Goal: Transaction & Acquisition: Purchase product/service

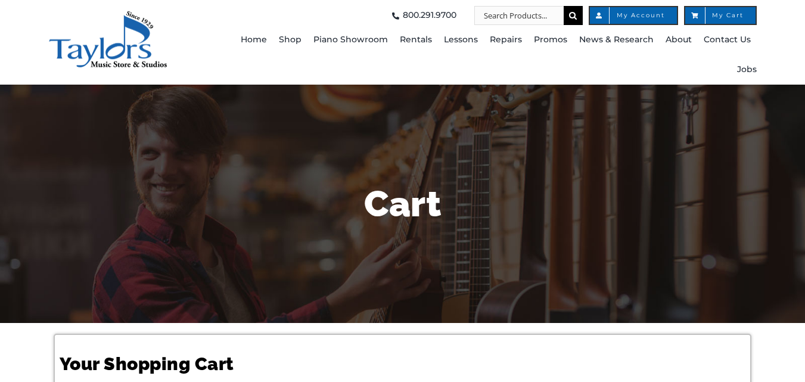
scroll to position [195, 0]
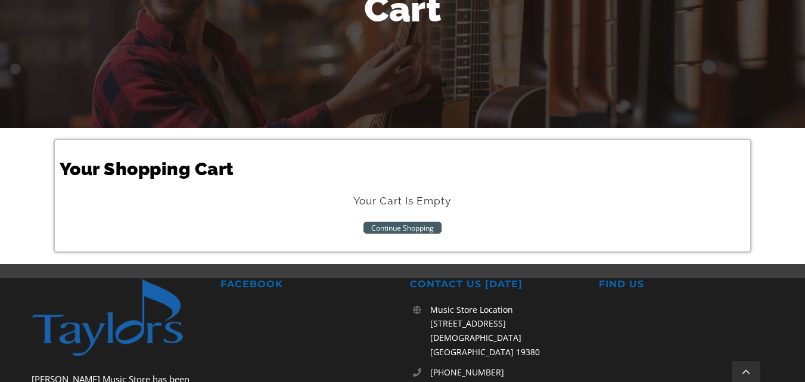
click at [394, 226] on link "Continue Shopping" at bounding box center [402, 228] width 78 height 12
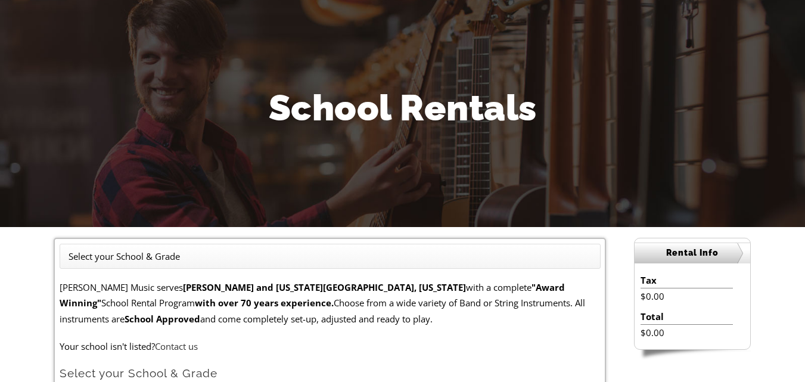
scroll to position [281, 0]
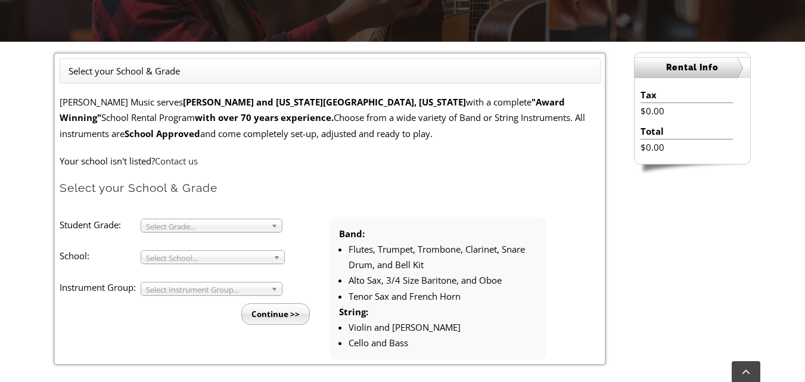
click at [173, 202] on form "[PERSON_NAME] Music serves [GEOGRAPHIC_DATA] and [US_STATE][GEOGRAPHIC_DATA], […" at bounding box center [330, 227] width 541 height 266
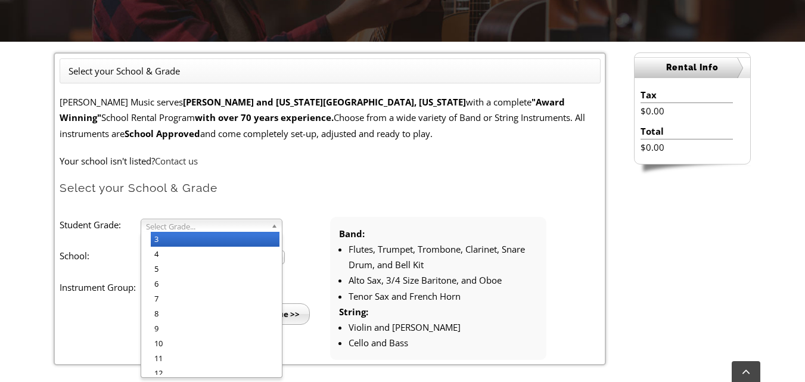
click at [169, 226] on span "Select Grade..." at bounding box center [206, 226] width 120 height 14
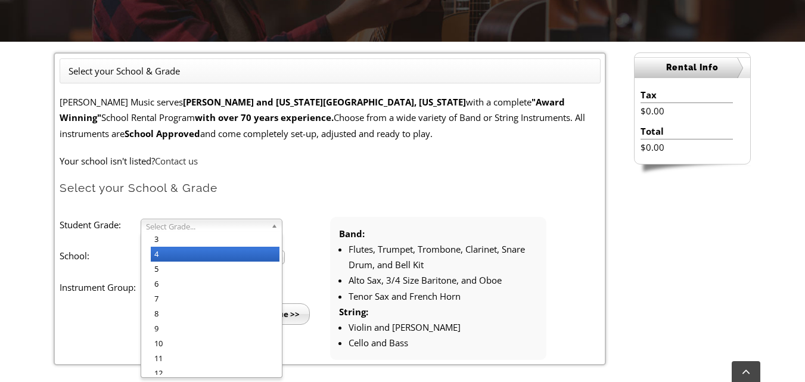
click at [170, 250] on li "4" at bounding box center [215, 254] width 129 height 15
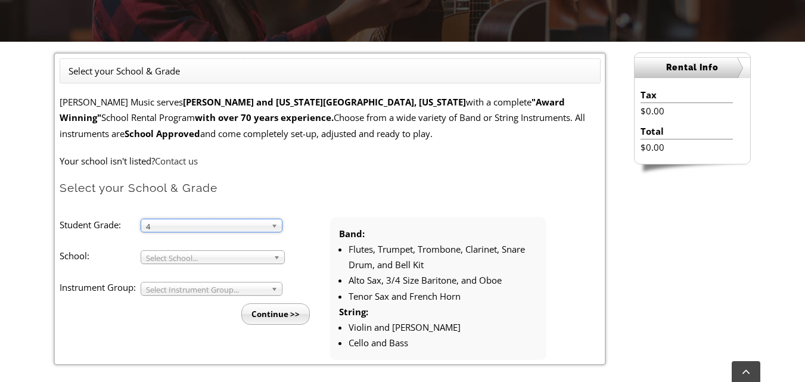
click at [177, 250] on link "Select School..." at bounding box center [213, 257] width 144 height 14
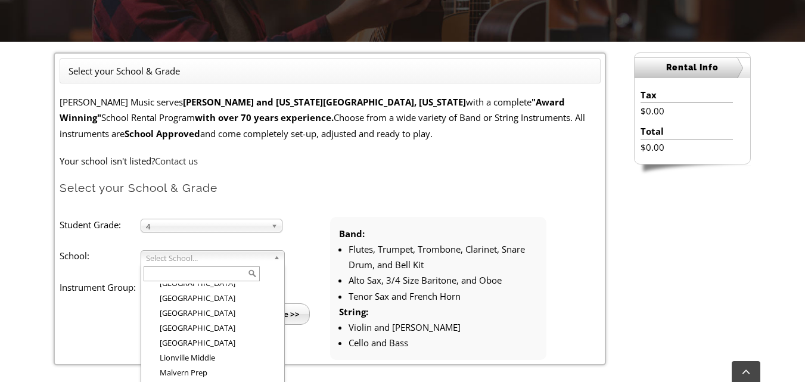
scroll to position [1096, 0]
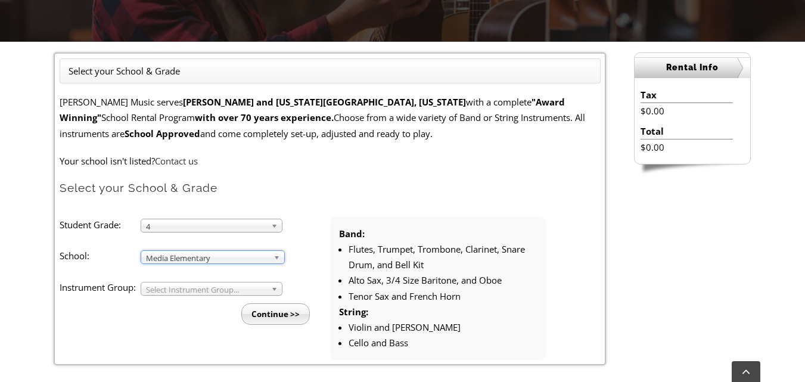
click at [206, 288] on span "Select Instrument Group..." at bounding box center [206, 289] width 120 height 14
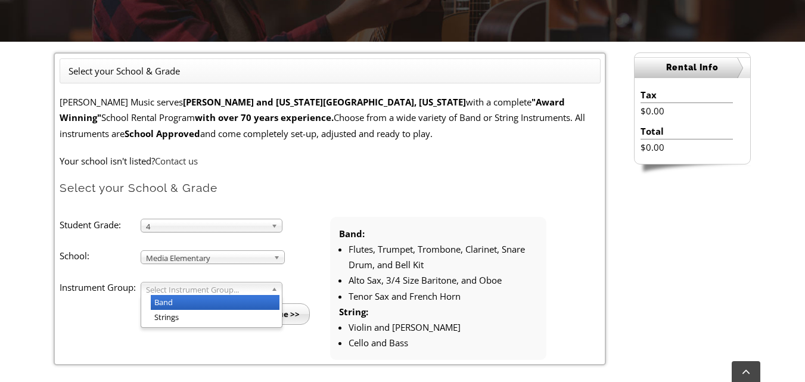
click at [197, 299] on li "Band" at bounding box center [215, 302] width 129 height 15
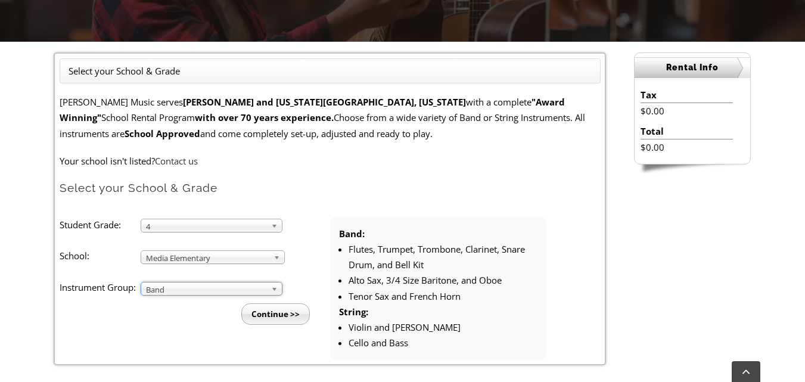
click at [276, 314] on input "Continue >>" at bounding box center [275, 313] width 69 height 21
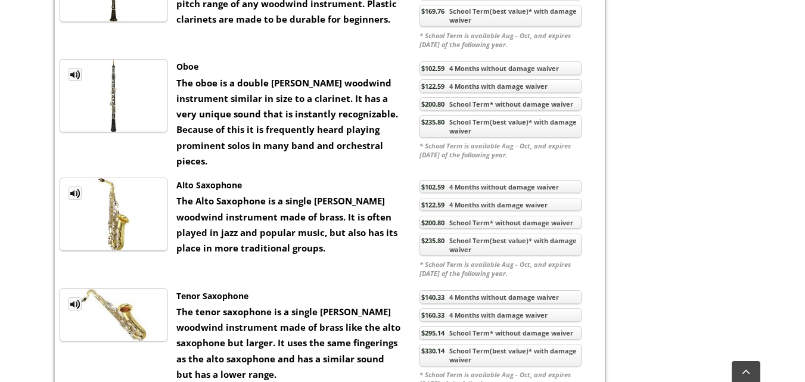
scroll to position [1134, 0]
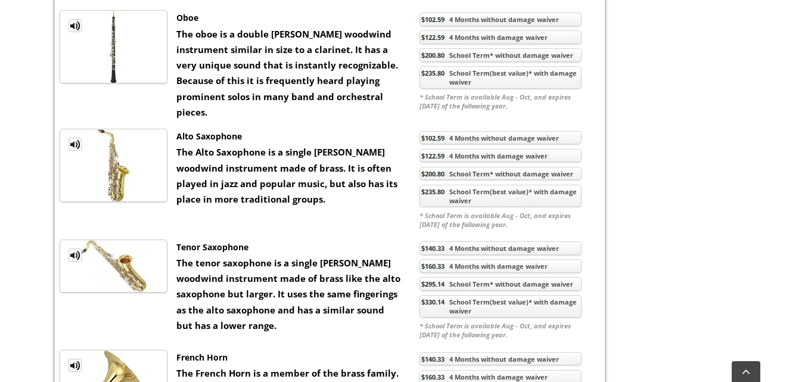
click at [472, 163] on link "$122.59 4 Months with damage waiver" at bounding box center [500, 156] width 162 height 14
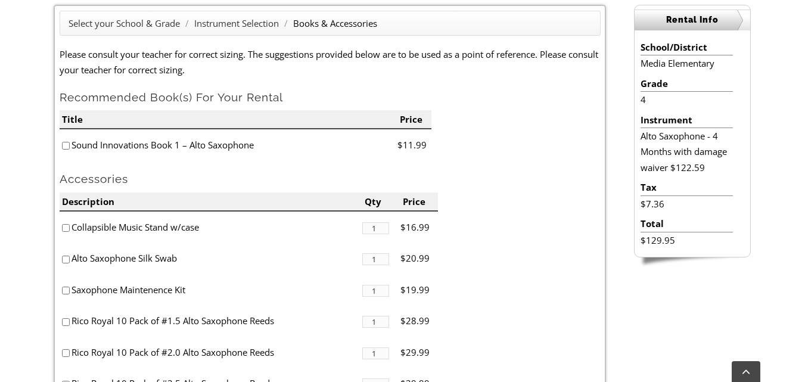
scroll to position [332, 0]
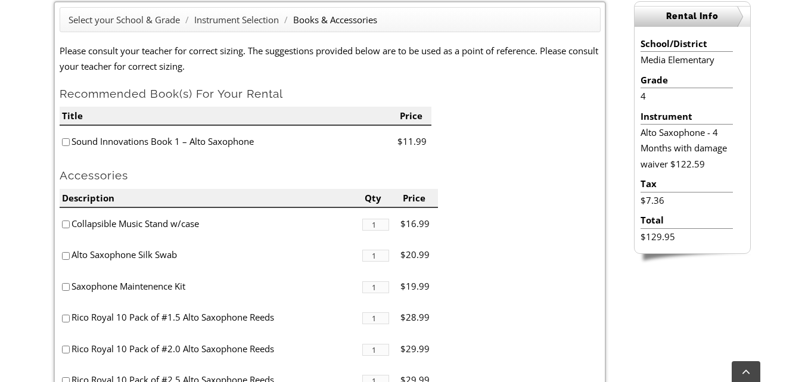
click at [58, 138] on div "Select your School & Grade / Instrument Selection / Books & Accessories Please …" at bounding box center [330, 211] width 552 height 421
click at [69, 142] on input"] "checkbox" at bounding box center [66, 142] width 8 height 8
checkbox input"] "true"
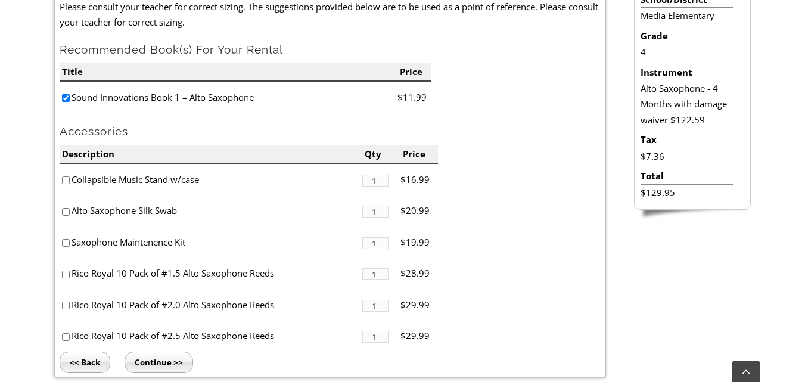
scroll to position [378, 0]
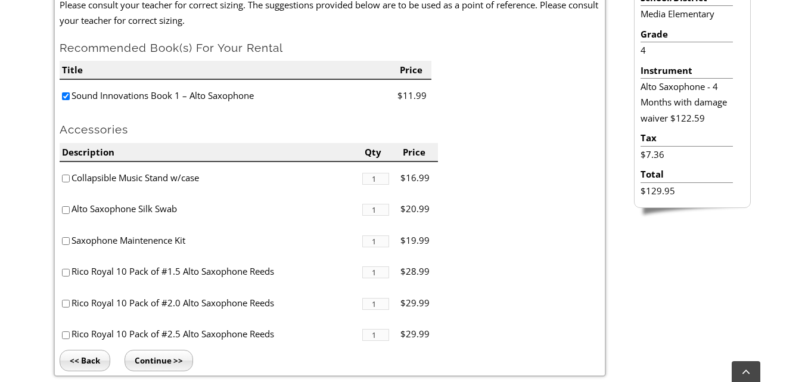
click at [66, 239] on input"] "checkbox" at bounding box center [66, 241] width 8 height 8
checkbox input"] "true"
click at [177, 359] on input "Continue >>" at bounding box center [159, 360] width 69 height 21
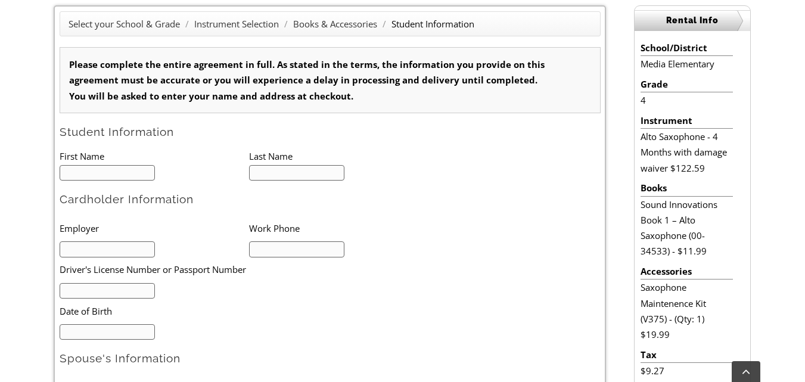
scroll to position [461, 0]
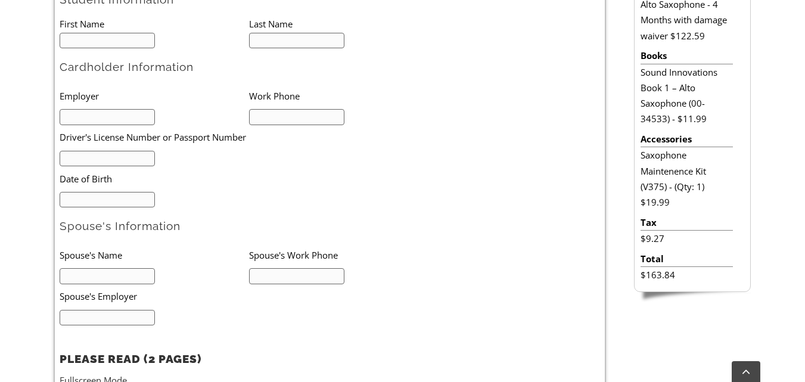
type input "1"
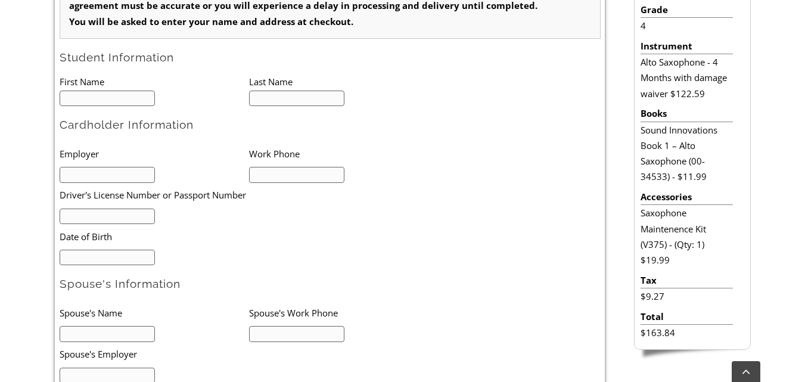
scroll to position [340, 0]
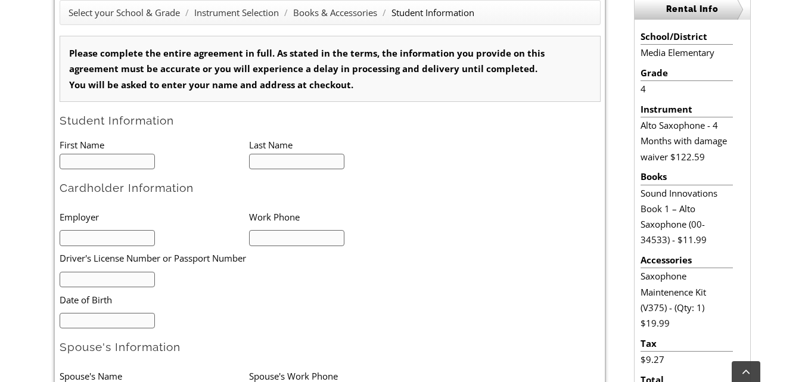
click at [115, 169] on input "text" at bounding box center [108, 162] width 96 height 16
type input "Shaynae"
type input "Young"
type input "6108923470"
drag, startPoint x: 301, startPoint y: 241, endPoint x: 0, endPoint y: 279, distance: 303.9
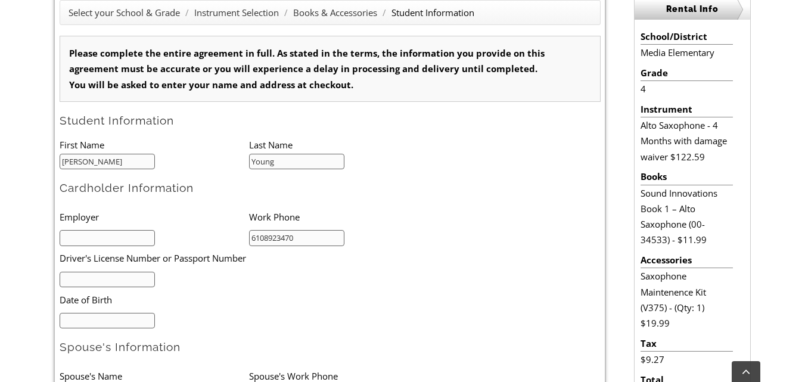
click at [69, 278] on ul "Employer Work Phone 6108923470 Driver's License Number or Passport Number Date …" at bounding box center [249, 266] width 378 height 124
click at [0, 279] on div "Select your School & Grade / Instrument Selection / Books & Accessories / Stude…" at bounding box center [402, 383] width 805 height 800
drag, startPoint x: 301, startPoint y: 240, endPoint x: 163, endPoint y: 247, distance: 139.0
click at [163, 247] on ul "Employer Work Phone 6108923470 Driver's License Number or Passport Number Date …" at bounding box center [249, 266] width 378 height 124
click at [101, 325] on input "mm/dd/yyyy" at bounding box center [108, 321] width 96 height 16
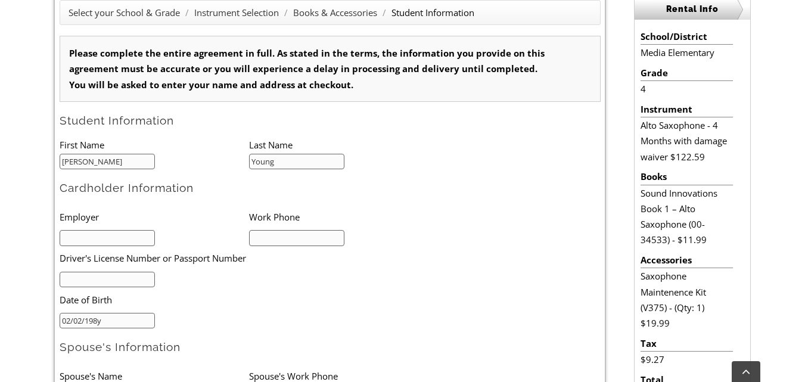
type input "02/02/1986"
click at [430, 325] on ul "Employer Work Phone Driver's License Number or Passport Number Date of Birth 02…" at bounding box center [249, 266] width 378 height 124
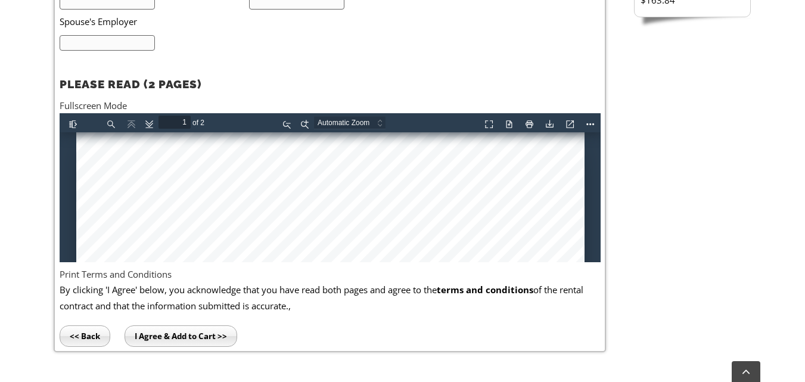
scroll to position [766, 0]
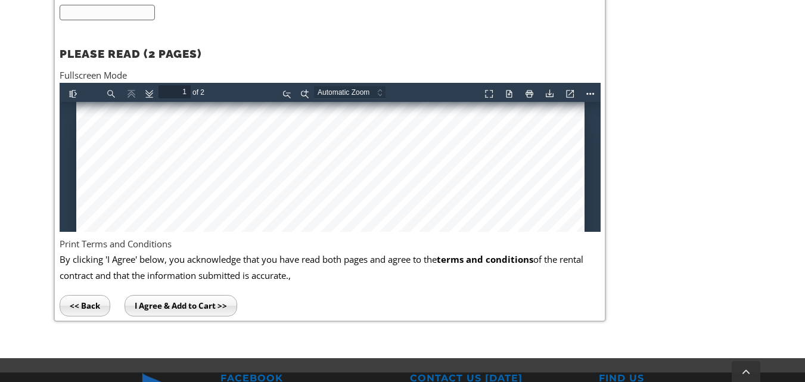
type input "2"
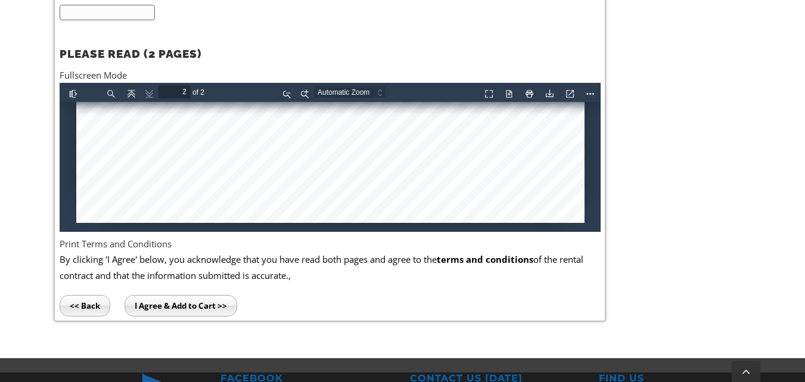
drag, startPoint x: 596, startPoint y: 114, endPoint x: 453, endPoint y: 382, distance: 304.4
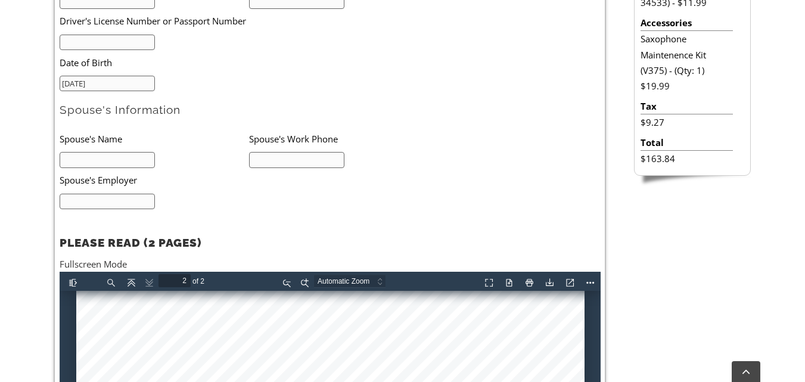
scroll to position [977, 0]
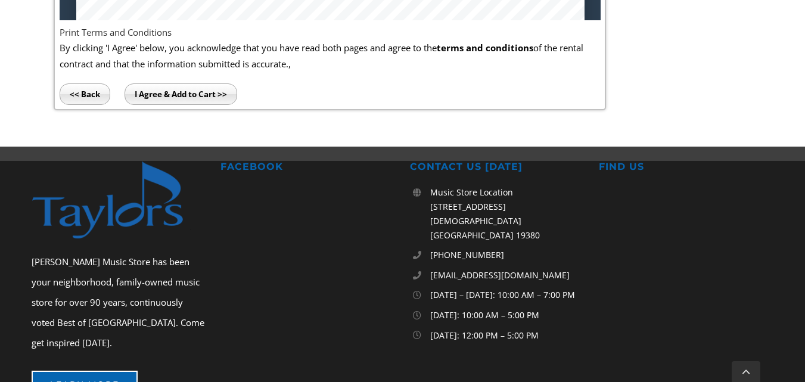
click at [156, 97] on input "I Agree & Add to Cart >>" at bounding box center [181, 93] width 113 height 21
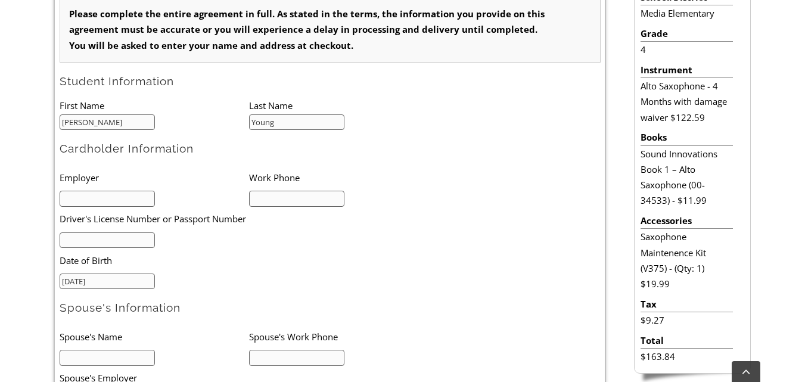
scroll to position [375, 0]
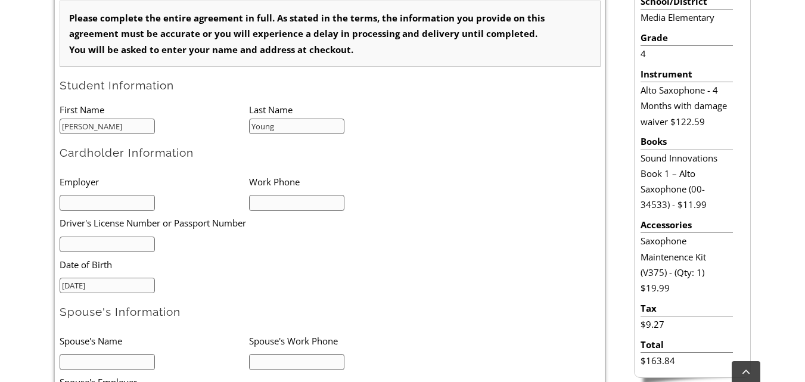
click at [120, 201] on input "text" at bounding box center [108, 203] width 96 height 16
type input "WSSD"
click at [293, 203] on input "text" at bounding box center [297, 203] width 96 height 16
type input "4847847555"
click at [110, 254] on li "Date of Birth" at bounding box center [230, 264] width 341 height 24
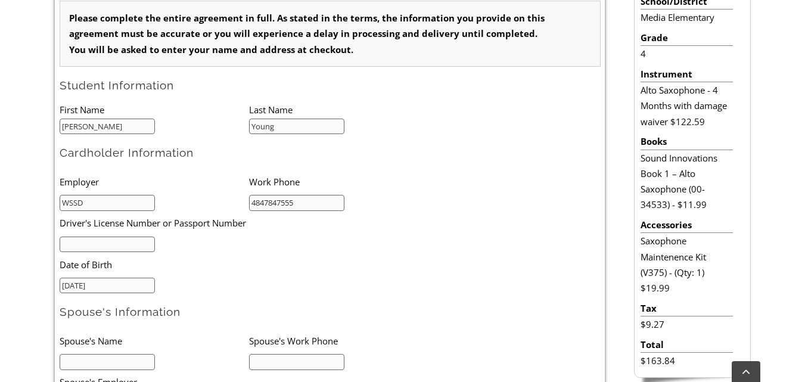
click at [101, 247] on input "text" at bounding box center [108, 245] width 96 height 16
type input "29292410"
click at [132, 365] on input "text" at bounding box center [108, 362] width 96 height 16
type input "NA"
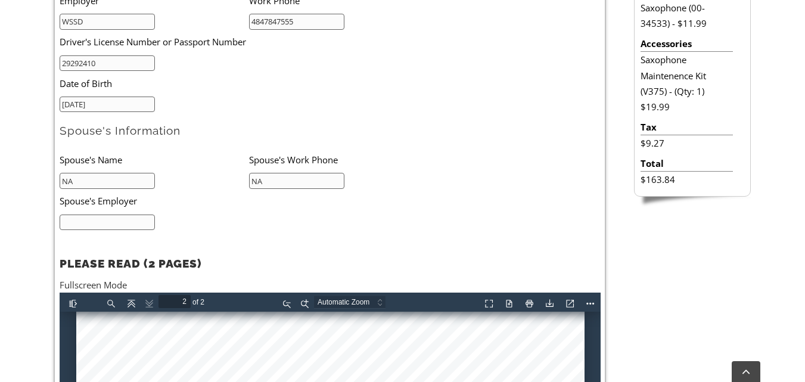
type input "NA"
click at [67, 222] on input "text" at bounding box center [108, 222] width 96 height 16
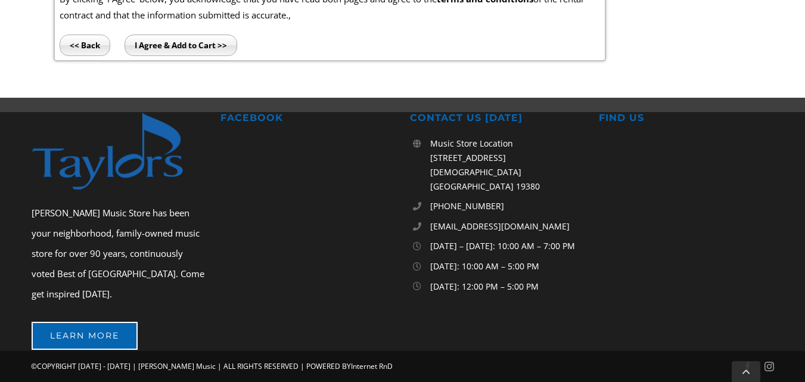
type input "NA"
click at [197, 42] on input "I Agree & Add to Cart >>" at bounding box center [181, 45] width 113 height 21
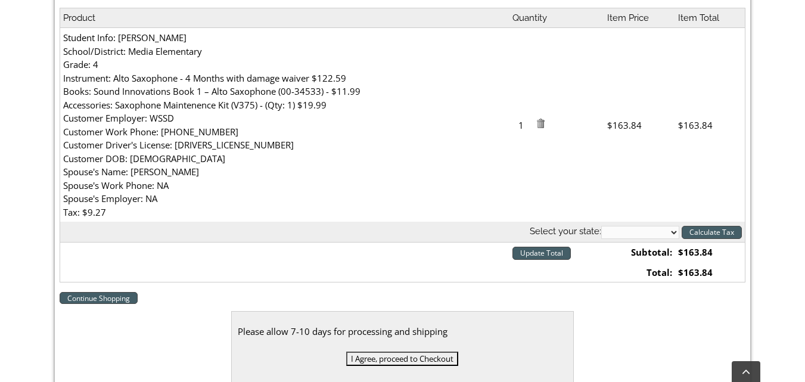
scroll to position [440, 0]
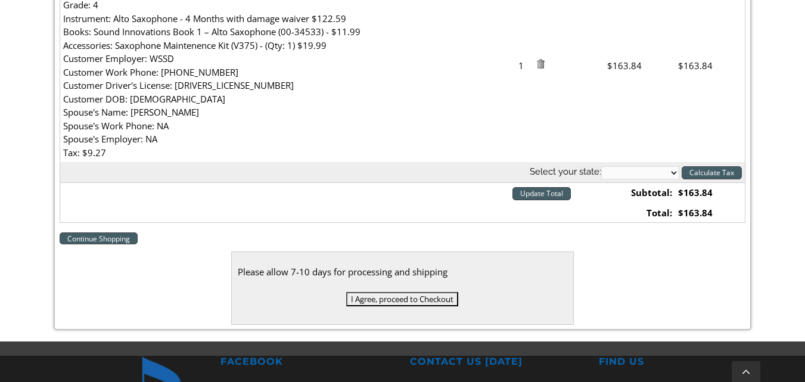
click at [437, 294] on input "I Agree, proceed to Checkout" at bounding box center [402, 299] width 112 height 14
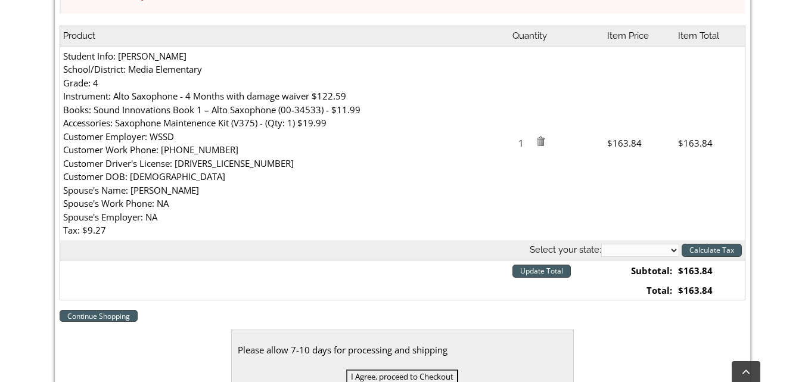
scroll to position [477, 0]
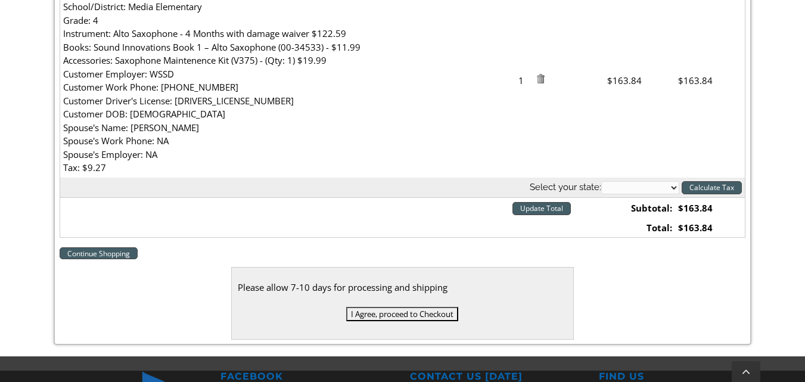
click at [635, 187] on select "[US_STATE] [US_STATE] [US_STATE] [US_STATE] [US_STATE] [US_STATE] [US_STATE] [U…" at bounding box center [640, 187] width 78 height 13
select select "PA"
click at [601, 181] on select "[US_STATE] [US_STATE] [US_STATE] [US_STATE] [US_STATE] [US_STATE] [US_STATE] [U…" at bounding box center [640, 187] width 78 height 13
click at [436, 317] on input "I Agree, proceed to Checkout" at bounding box center [402, 314] width 112 height 14
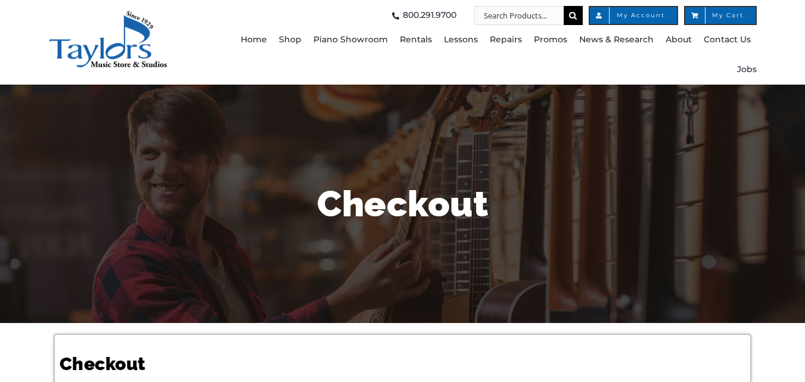
select select
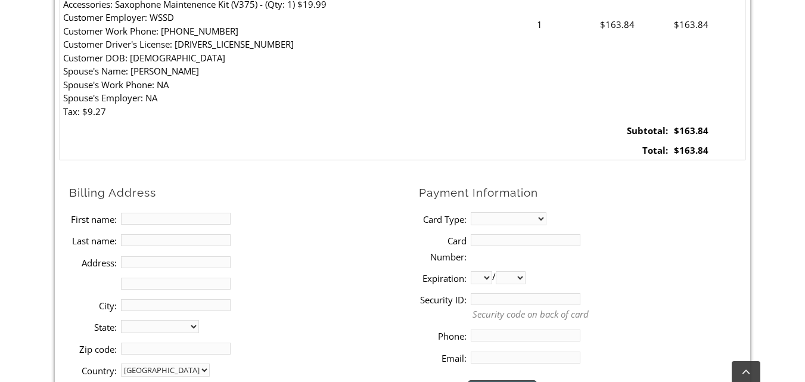
scroll to position [588, 0]
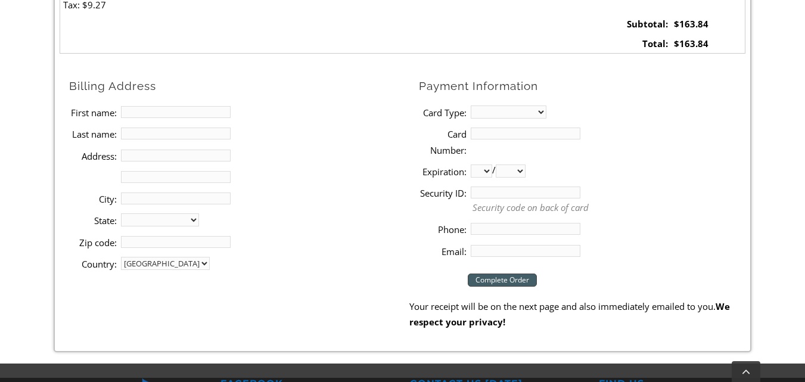
click at [151, 107] on input "First name:" at bounding box center [176, 112] width 110 height 12
type input "[PERSON_NAME]"
type input "Young"
type input "[STREET_ADDRESS]"
type input "Wallingford"
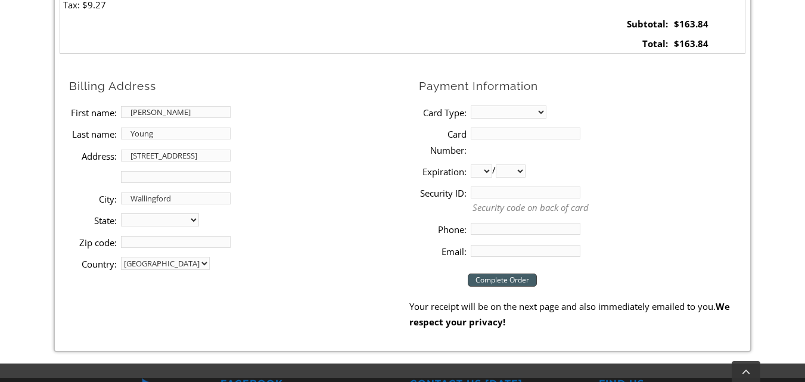
select select "PA"
type input "19086"
type input "6108923470"
type input "[EMAIL_ADDRESS][DOMAIN_NAME]"
drag, startPoint x: 217, startPoint y: 154, endPoint x: 11, endPoint y: 92, distance: 215.7
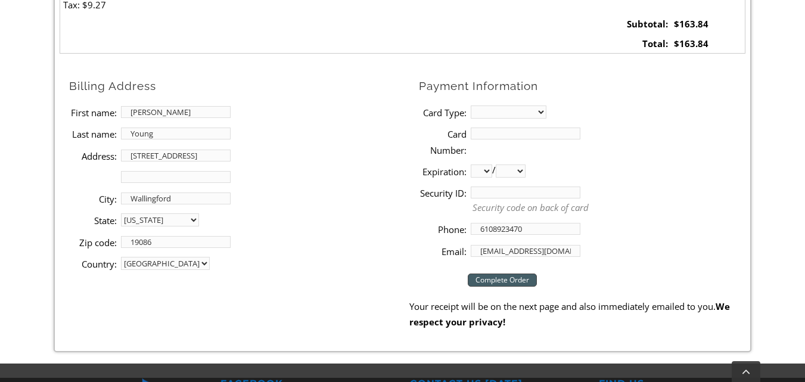
click at [1, 152] on div "Checkout Product Quantity Item Price Item Total Student Info: [PERSON_NAME][GEO…" at bounding box center [402, 49] width 805 height 628
type input "[STREET_ADDRESS][PERSON_NAME]"
type input "Media"
type input "19063"
drag, startPoint x: 362, startPoint y: 191, endPoint x: 473, endPoint y: 116, distance: 133.8
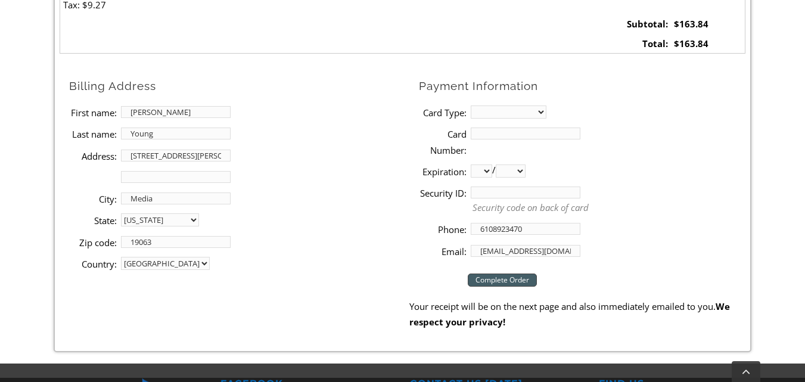
click at [364, 191] on li "City: Media" at bounding box center [239, 198] width 340 height 21
click at [500, 113] on select "MasterCard Visa American Express Discover" at bounding box center [509, 111] width 76 height 13
select select "visa"
click at [471, 105] on select "MasterCard Visa American Express Discover" at bounding box center [509, 111] width 76 height 13
click at [509, 138] on input "Card Number:" at bounding box center [526, 133] width 110 height 12
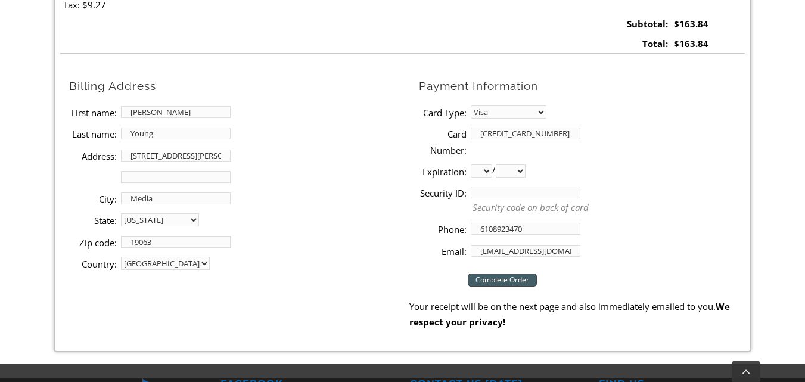
type input "[CREDIT_CARD_NUMBER]"
click at [480, 176] on select "01 02 03 04 05 06 07 08 09 10 11 12" at bounding box center [481, 170] width 21 height 13
select select "01"
click at [471, 164] on select "01 02 03 04 05 06 07 08 09 10 11 12" at bounding box center [481, 170] width 21 height 13
click at [523, 166] on select "2025 2026 2027 2028 2029 2030 2031 2032 2033 2034 2035 2036 2037" at bounding box center [511, 170] width 30 height 13
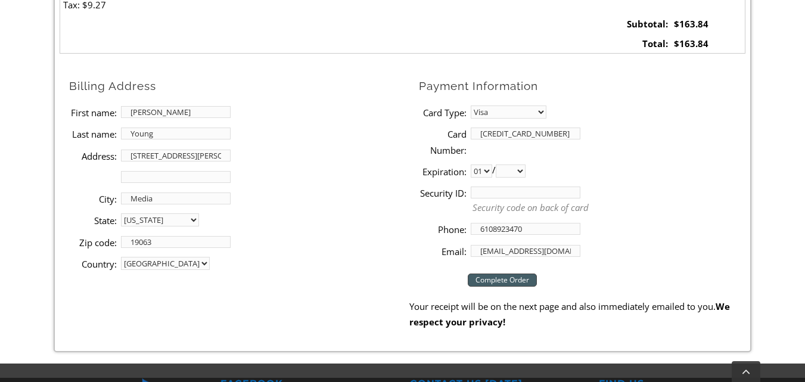
select select "2027"
click at [500, 164] on select "2025 2026 2027 2028 2029 2030 2031 2032 2033 2034 2035 2036 2037" at bounding box center [511, 170] width 30 height 13
click at [487, 197] on input "Security ID:" at bounding box center [526, 192] width 110 height 12
type input "896"
drag, startPoint x: 564, startPoint y: 222, endPoint x: 430, endPoint y: 221, distance: 134.6
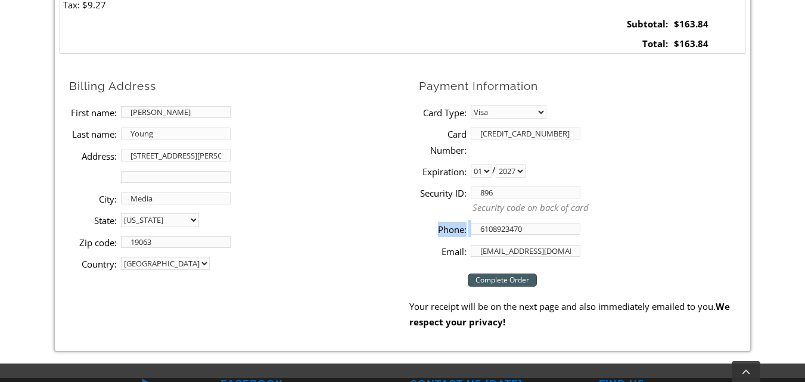
click at [420, 221] on li "Phone: [PHONE_NUMBER]" at bounding box center [582, 228] width 326 height 21
click at [531, 228] on li "Phone: [PHONE_NUMBER]" at bounding box center [582, 228] width 326 height 21
drag, startPoint x: 525, startPoint y: 229, endPoint x: 347, endPoint y: 250, distance: 179.9
click at [347, 250] on div "Billing Address First name: [PERSON_NAME] Last name: [PERSON_NAME] Address: [ST…" at bounding box center [403, 169] width 686 height 185
type input "4847847555"
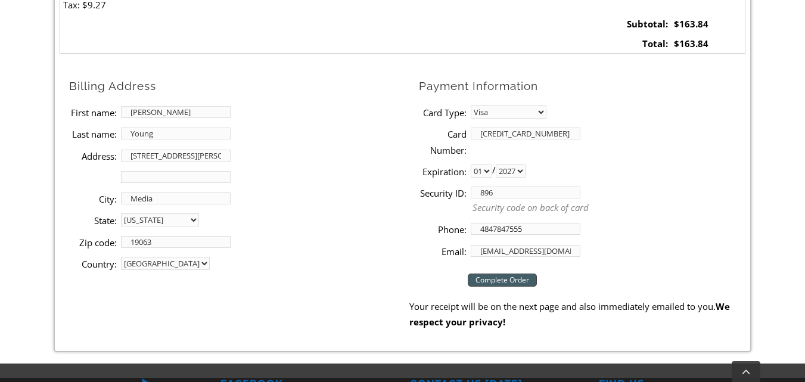
drag, startPoint x: 569, startPoint y: 245, endPoint x: 368, endPoint y: 270, distance: 202.9
click at [368, 262] on div "Billing Address First name: Shaynae Last name: Young Address: 36 Dora Drive Add…" at bounding box center [403, 169] width 686 height 185
type input "shyne28@gmail.com"
click at [490, 281] on input "Complete Order" at bounding box center [502, 279] width 69 height 13
